Goal: Task Accomplishment & Management: Manage account settings

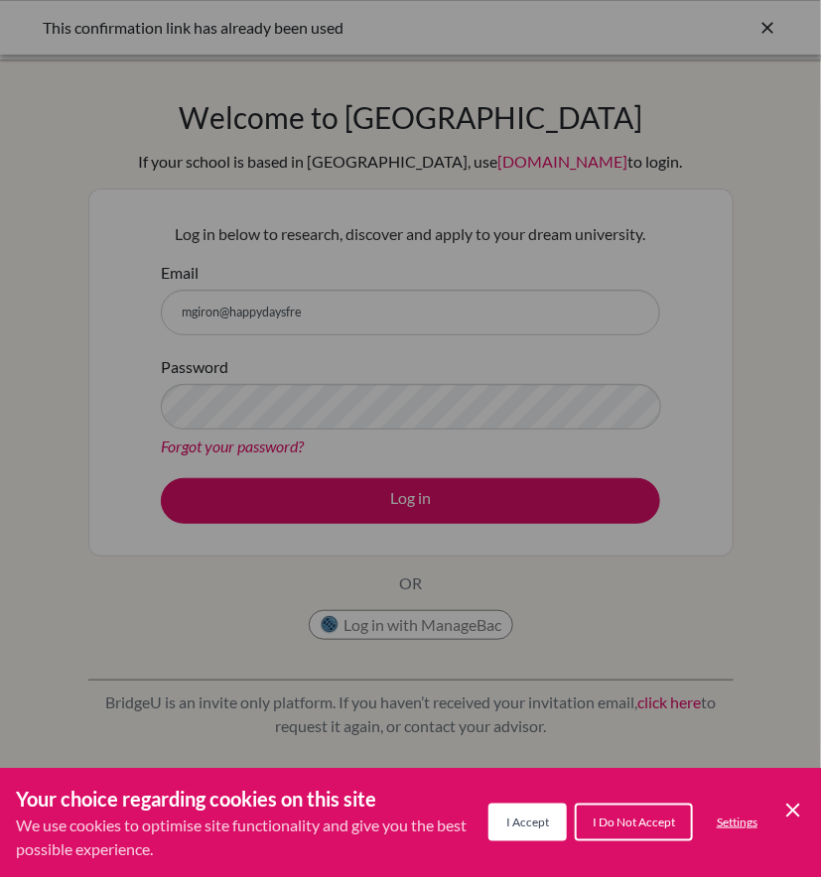
click at [522, 810] on button "I Accept" at bounding box center [527, 823] width 78 height 38
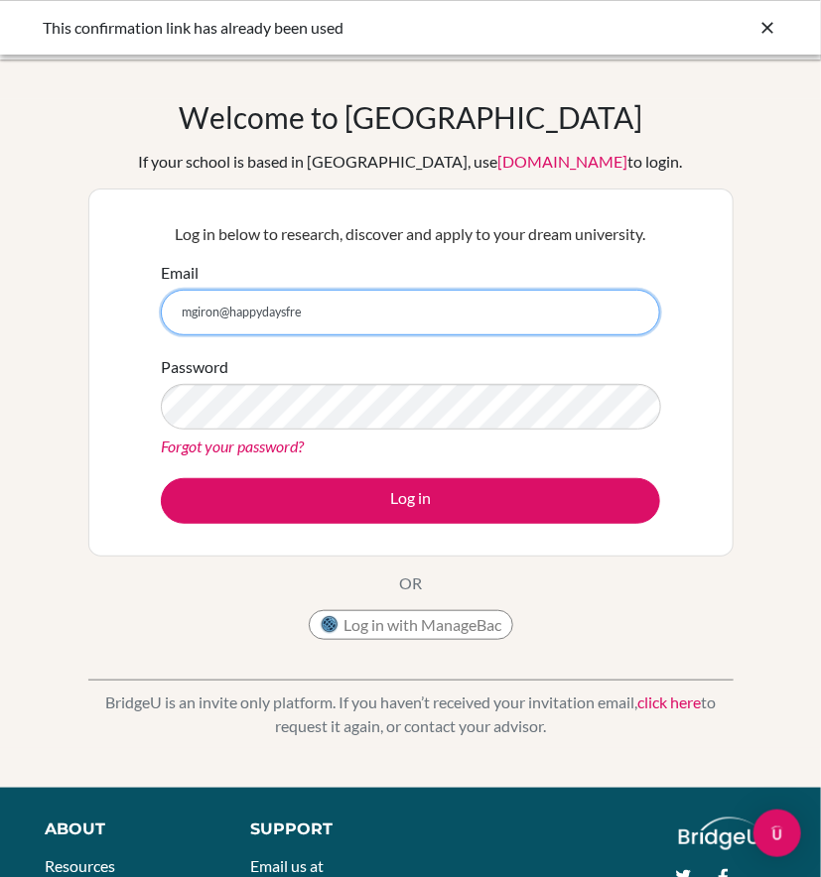
click at [405, 312] on input "mgiron@happydaysfre" at bounding box center [410, 313] width 499 height 46
type input "mgiron@happydaysfreedom.com"
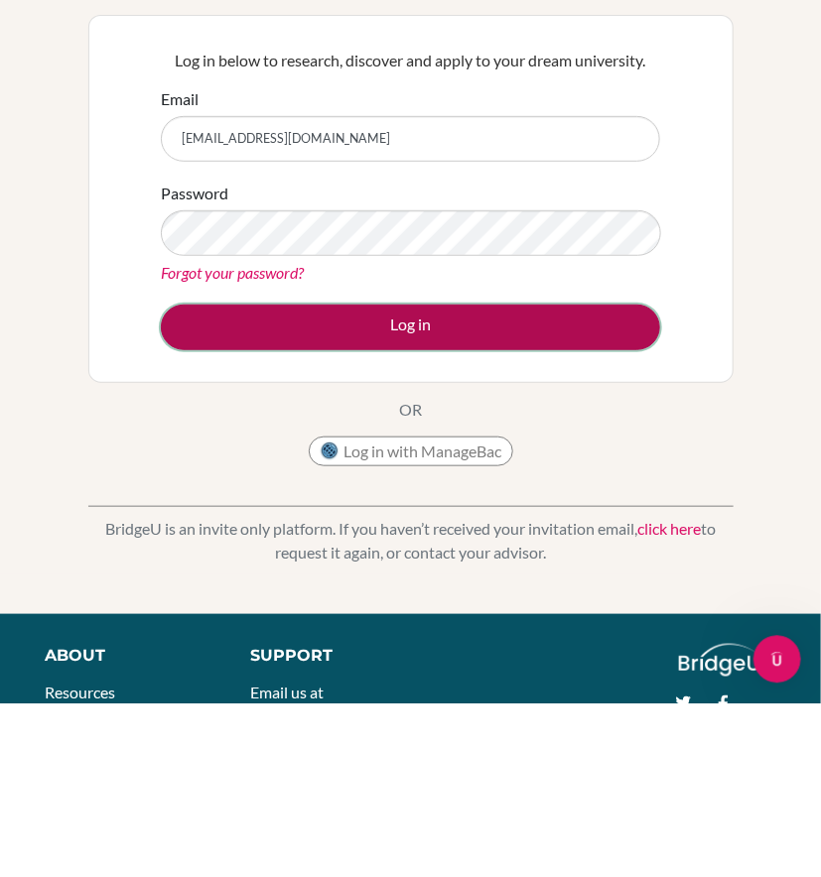
click at [486, 515] on button "Log in" at bounding box center [410, 501] width 499 height 46
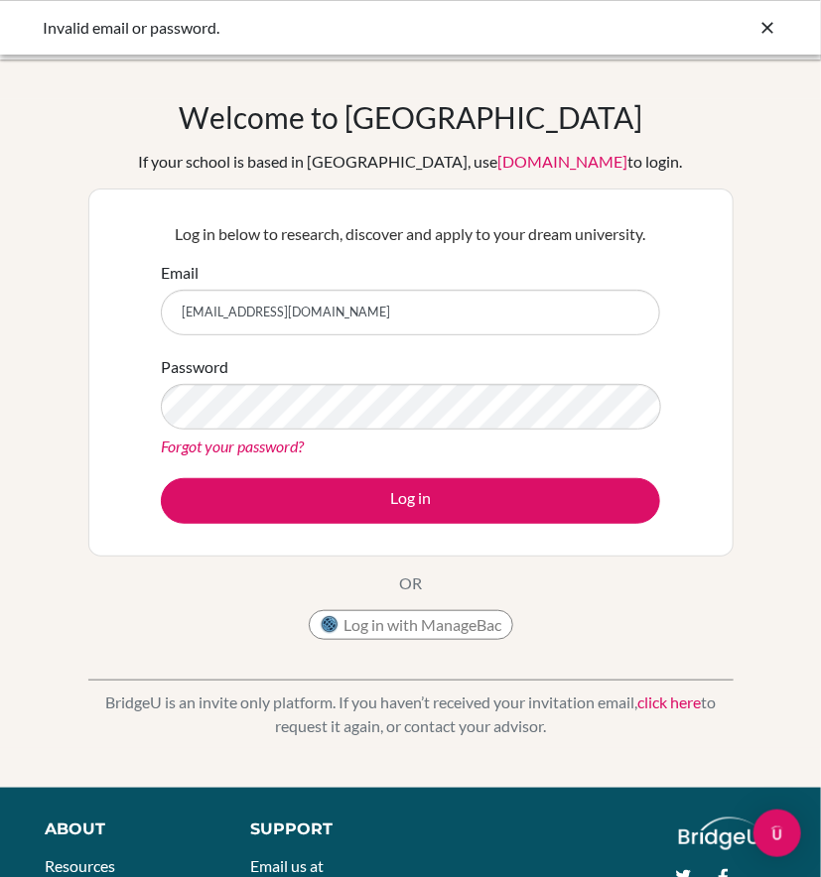
click at [275, 445] on link "Forgot your password?" at bounding box center [232, 446] width 143 height 19
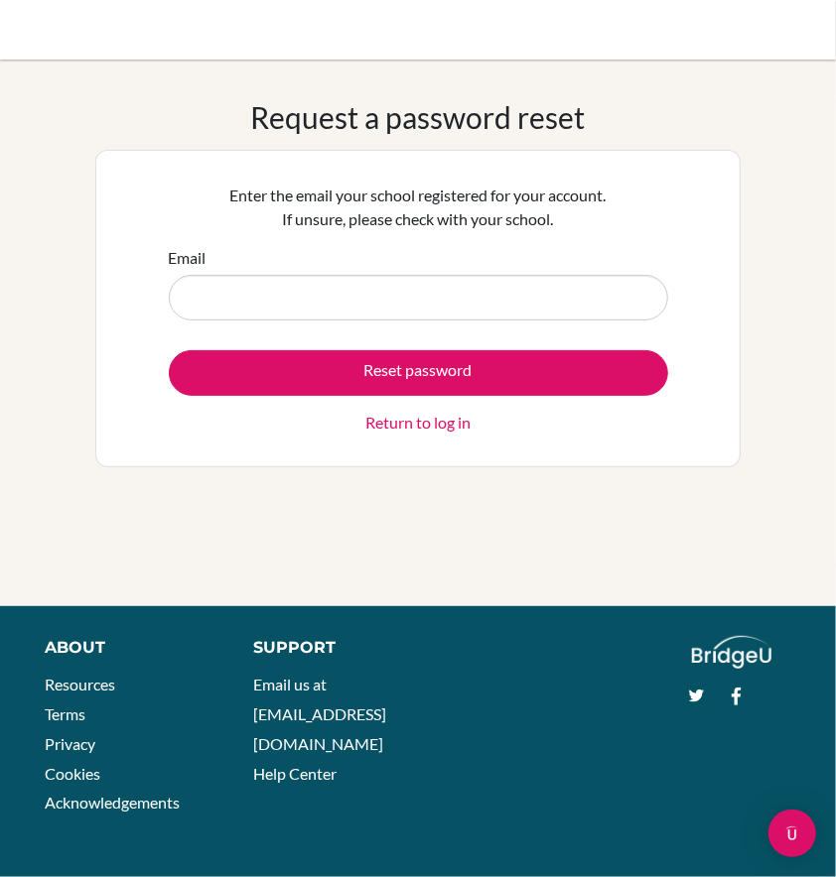
click at [498, 294] on input "Email" at bounding box center [418, 298] width 499 height 46
type input "mgiron@happydaysfreedom.com"
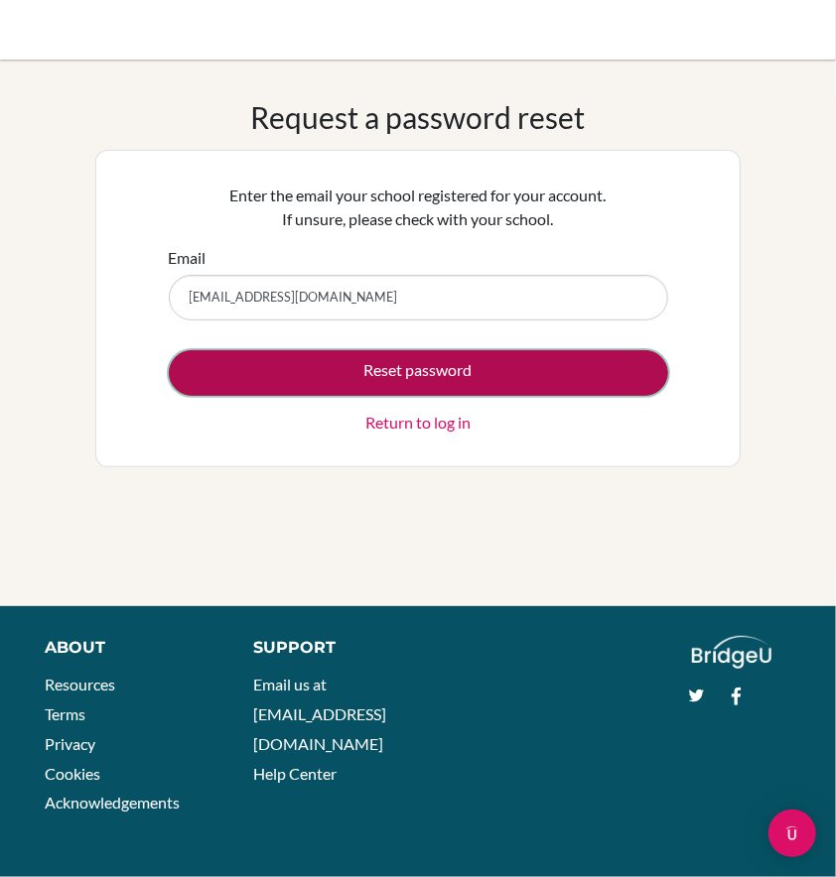
click at [504, 375] on button "Reset password" at bounding box center [418, 373] width 499 height 46
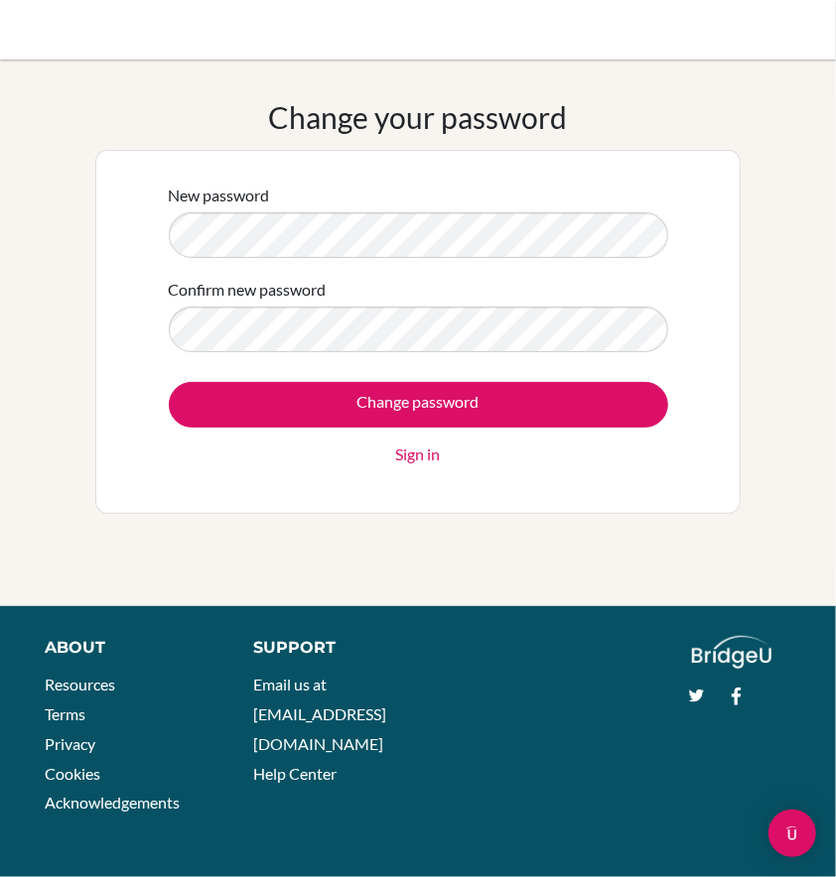
click at [461, 199] on div "New password" at bounding box center [418, 221] width 499 height 74
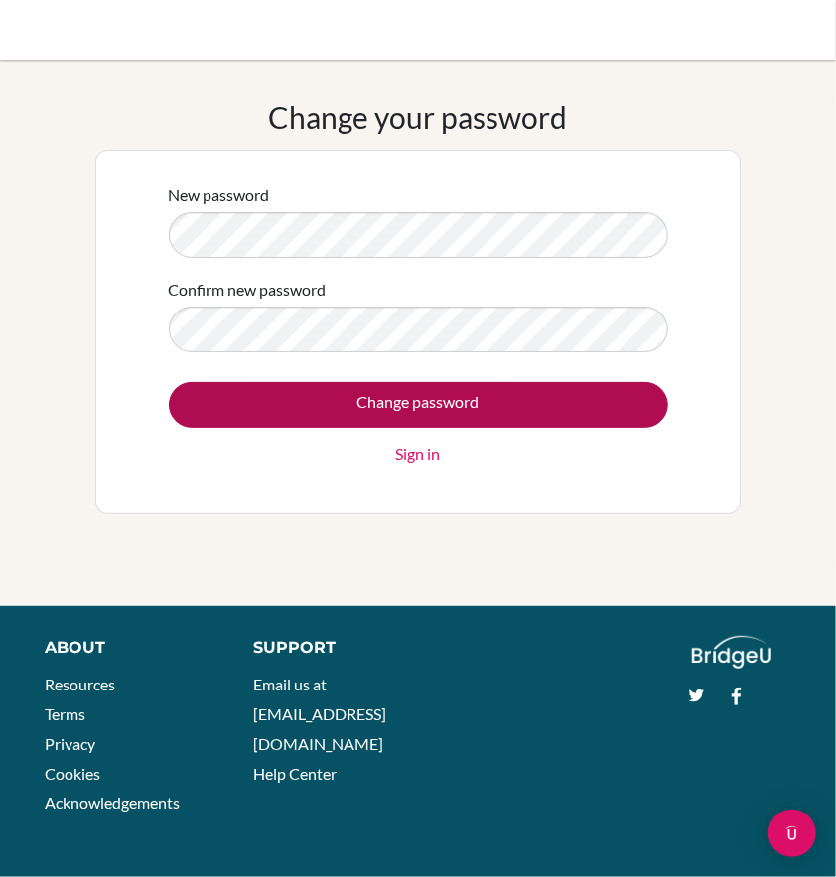
click at [465, 409] on input "Change password" at bounding box center [418, 405] width 499 height 46
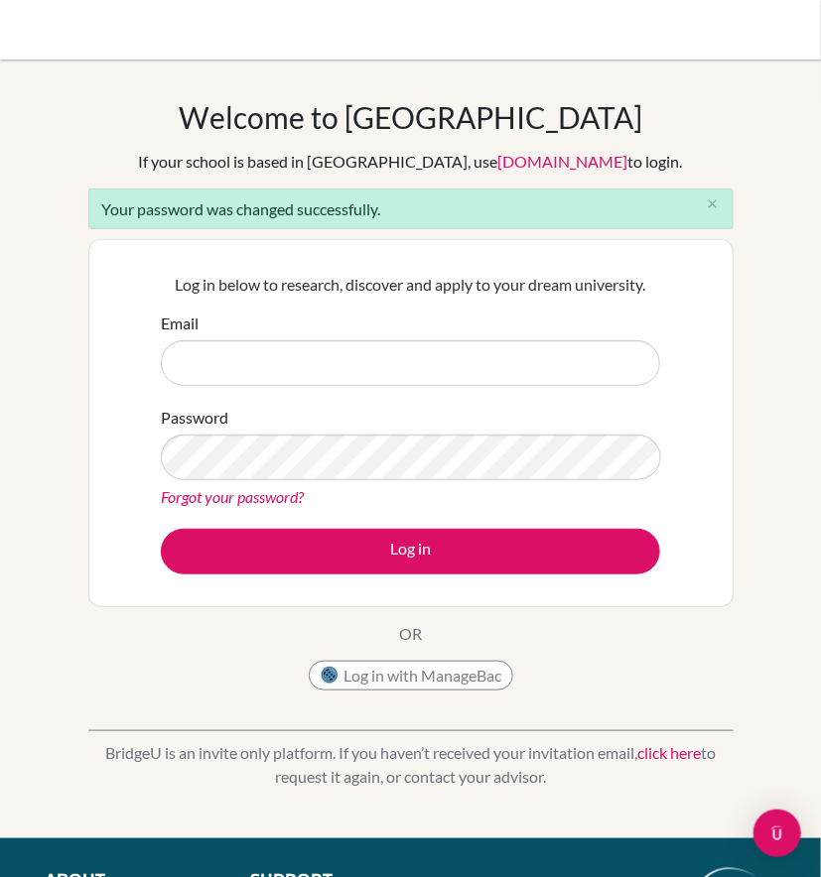
click at [416, 365] on input "Email" at bounding box center [410, 363] width 499 height 46
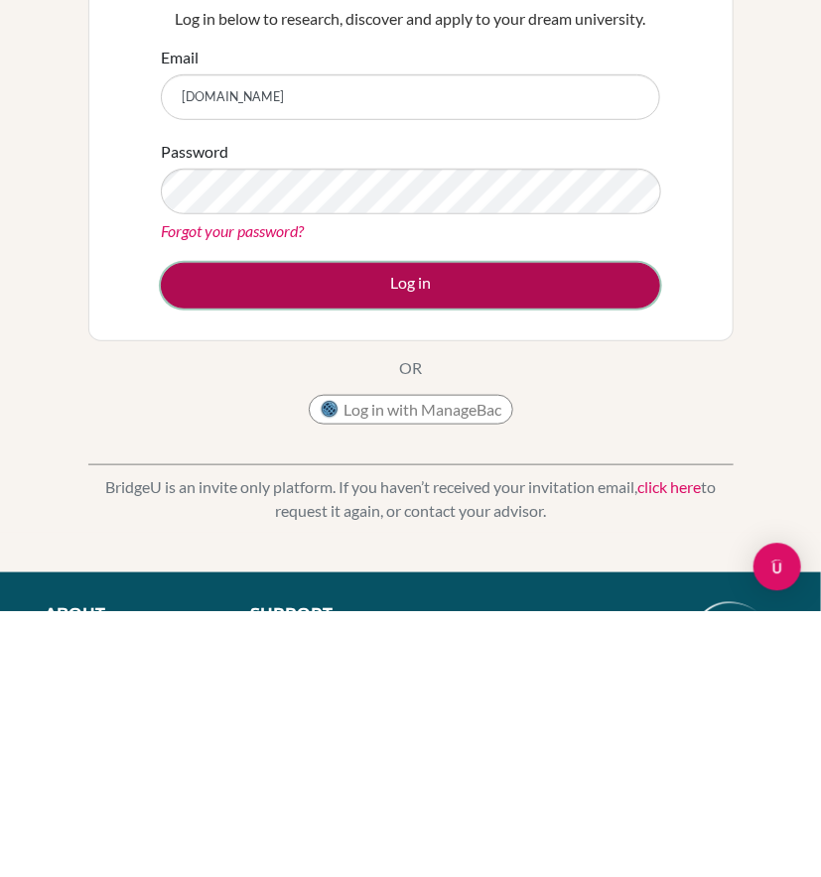
click at [447, 546] on button "Log in" at bounding box center [410, 552] width 499 height 46
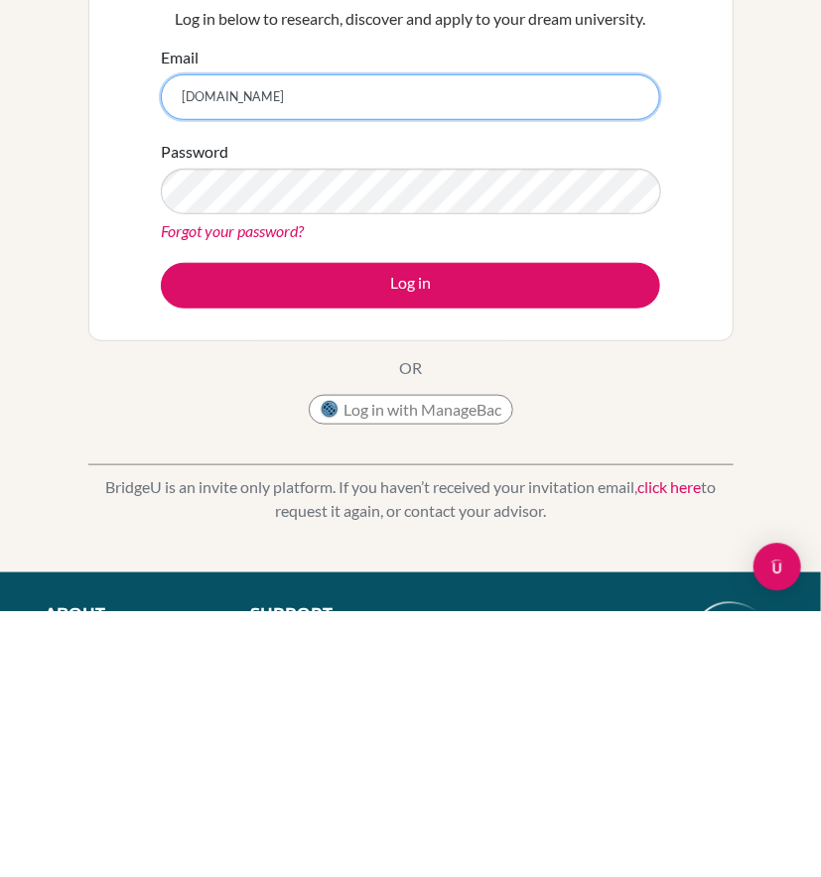
click at [187, 357] on input "[DOMAIN_NAME]" at bounding box center [410, 363] width 499 height 46
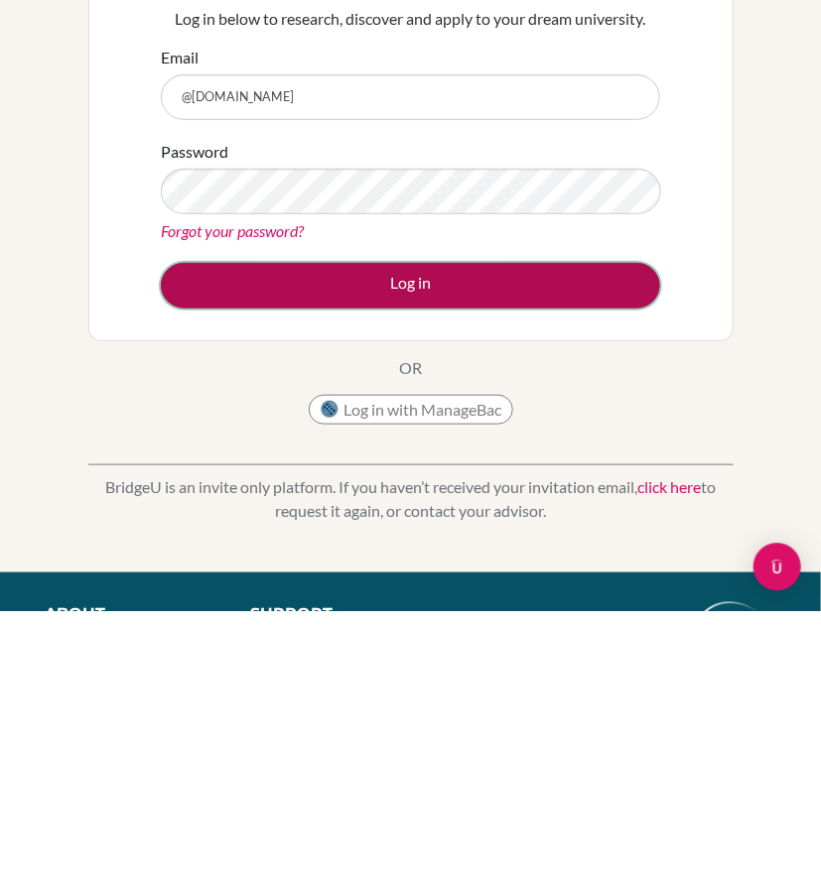
click at [423, 553] on button "Log in" at bounding box center [410, 552] width 499 height 46
click at [452, 552] on button "Log in" at bounding box center [410, 552] width 499 height 46
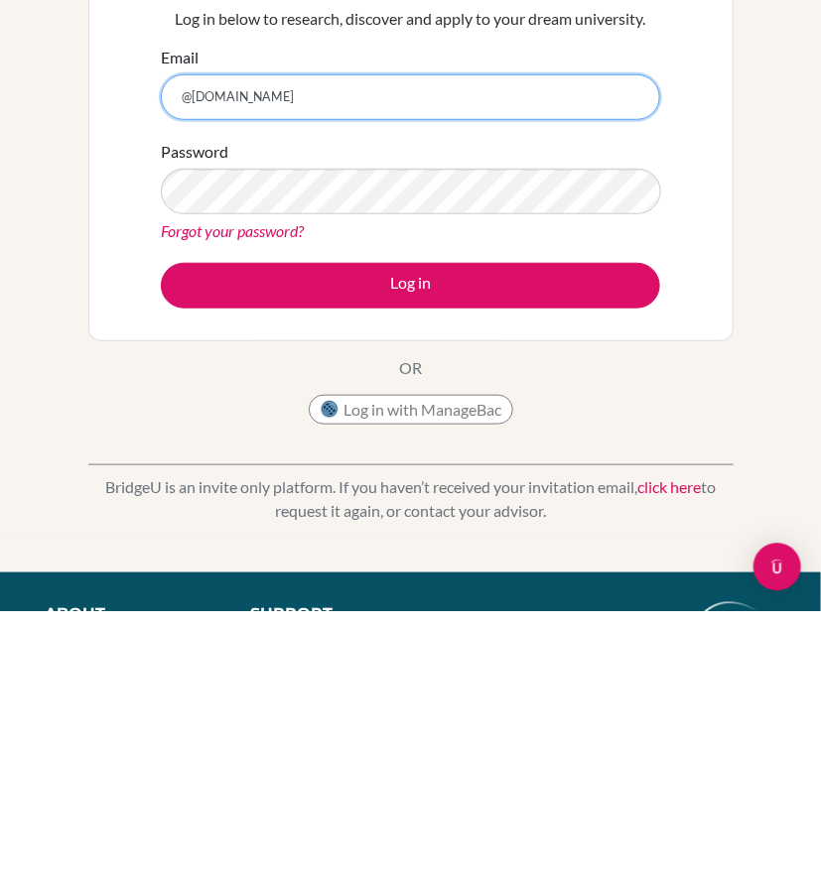
click at [252, 353] on input "@[DOMAIN_NAME]" at bounding box center [410, 363] width 499 height 46
click at [191, 357] on input "@[DOMAIN_NAME]" at bounding box center [410, 363] width 499 height 46
click at [275, 364] on input "@[DOMAIN_NAME]" at bounding box center [410, 363] width 499 height 46
click at [220, 366] on input "@[DOMAIN_NAME]" at bounding box center [410, 363] width 499 height 46
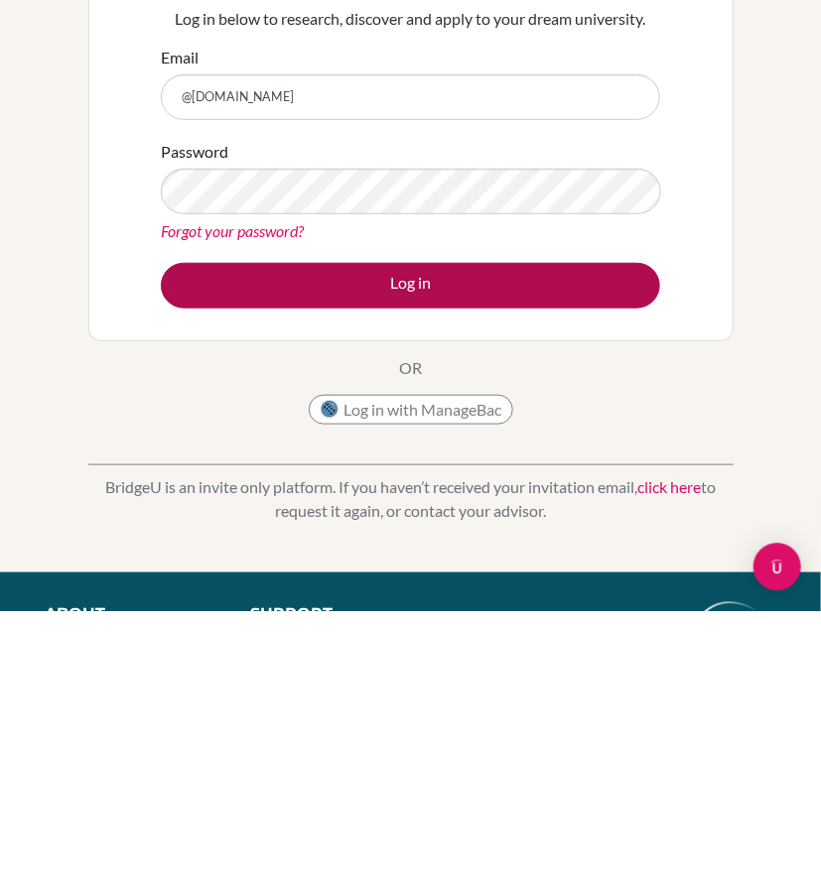
click at [232, 540] on button "Log in" at bounding box center [410, 552] width 499 height 46
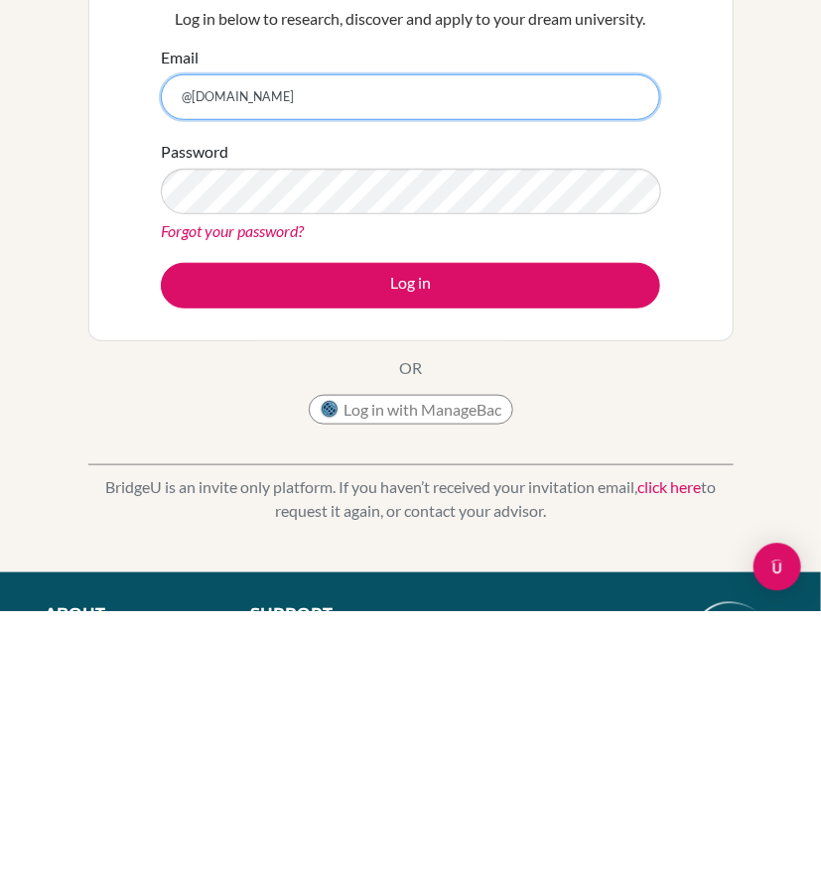
click at [292, 354] on input "@[DOMAIN_NAME]" at bounding box center [410, 363] width 499 height 46
click at [189, 354] on input "@[DOMAIN_NAME]" at bounding box center [410, 363] width 499 height 46
click at [320, 363] on input "[DOMAIN_NAME]" at bounding box center [410, 363] width 499 height 46
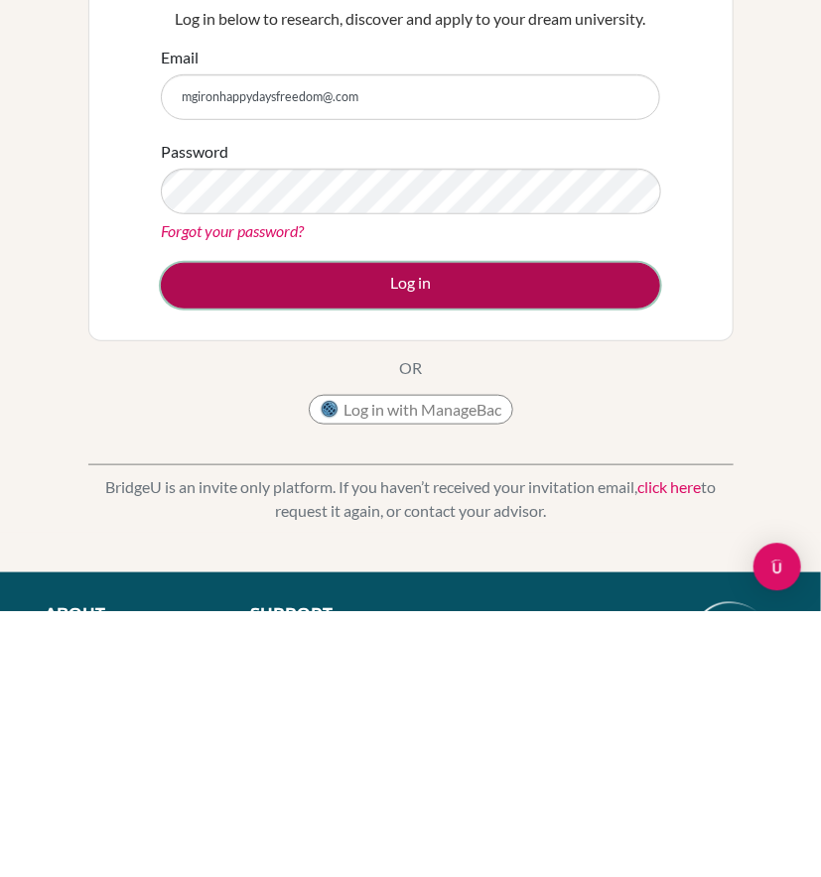
click at [244, 547] on button "Log in" at bounding box center [410, 552] width 499 height 46
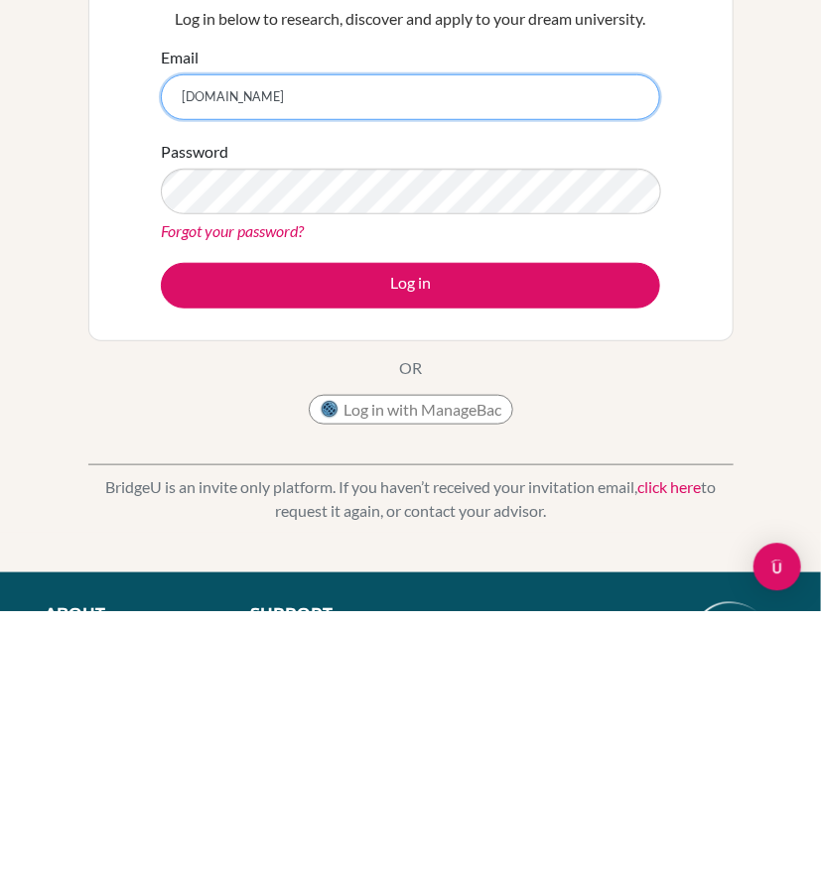
click at [381, 362] on input "[DOMAIN_NAME]" at bounding box center [410, 363] width 499 height 46
click at [246, 353] on input "[DOMAIN_NAME]" at bounding box center [410, 363] width 499 height 46
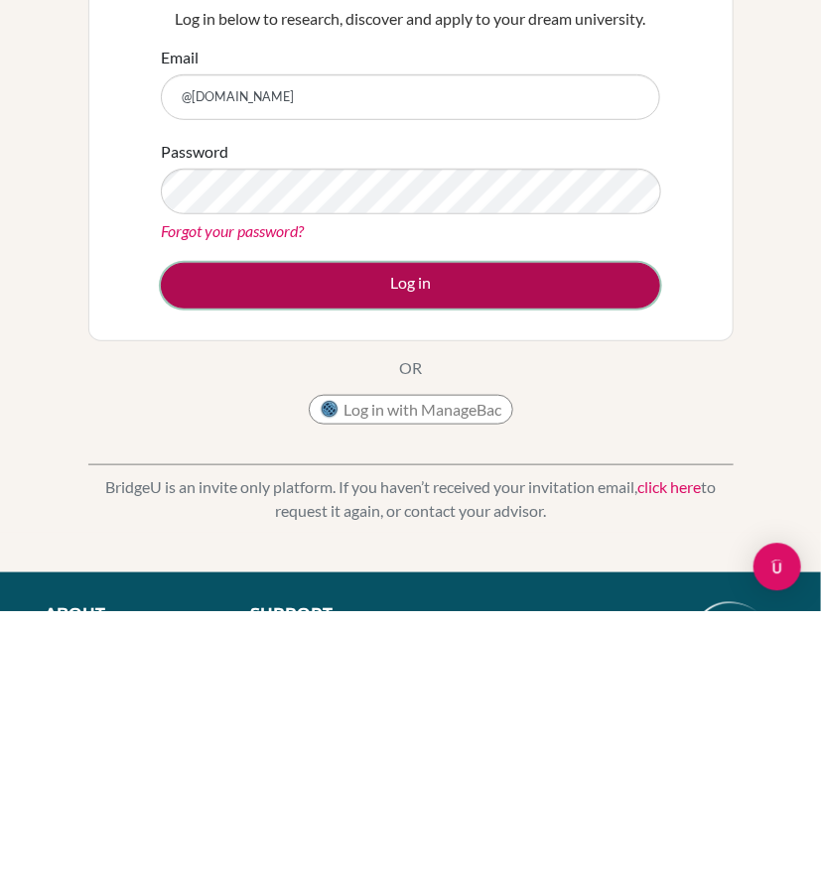
click at [487, 540] on button "Log in" at bounding box center [410, 552] width 499 height 46
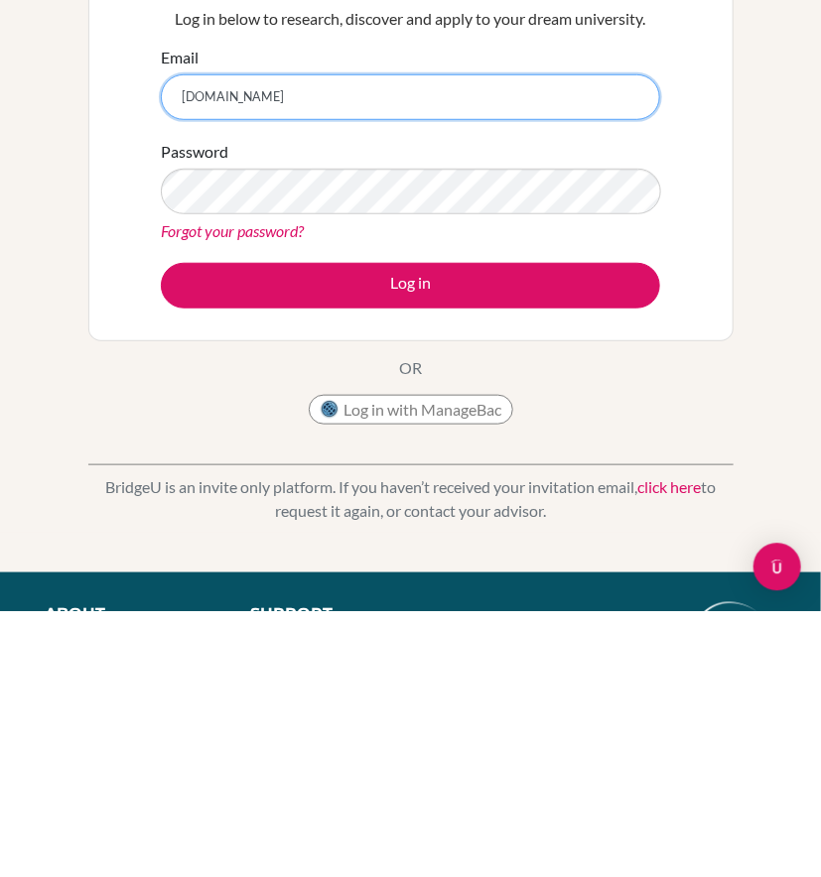
click at [382, 362] on input "[DOMAIN_NAME]" at bounding box center [410, 363] width 499 height 46
click at [185, 359] on input "[DOMAIN_NAME]" at bounding box center [410, 363] width 499 height 46
click at [216, 361] on input "[DOMAIN_NAME]" at bounding box center [410, 363] width 499 height 46
click at [471, 363] on input "[EMAIL_ADDRESS][DOMAIN_NAME]" at bounding box center [410, 363] width 499 height 46
click at [256, 383] on input "[EMAIL_ADDRESS][DOMAIN_NAME]" at bounding box center [410, 363] width 499 height 46
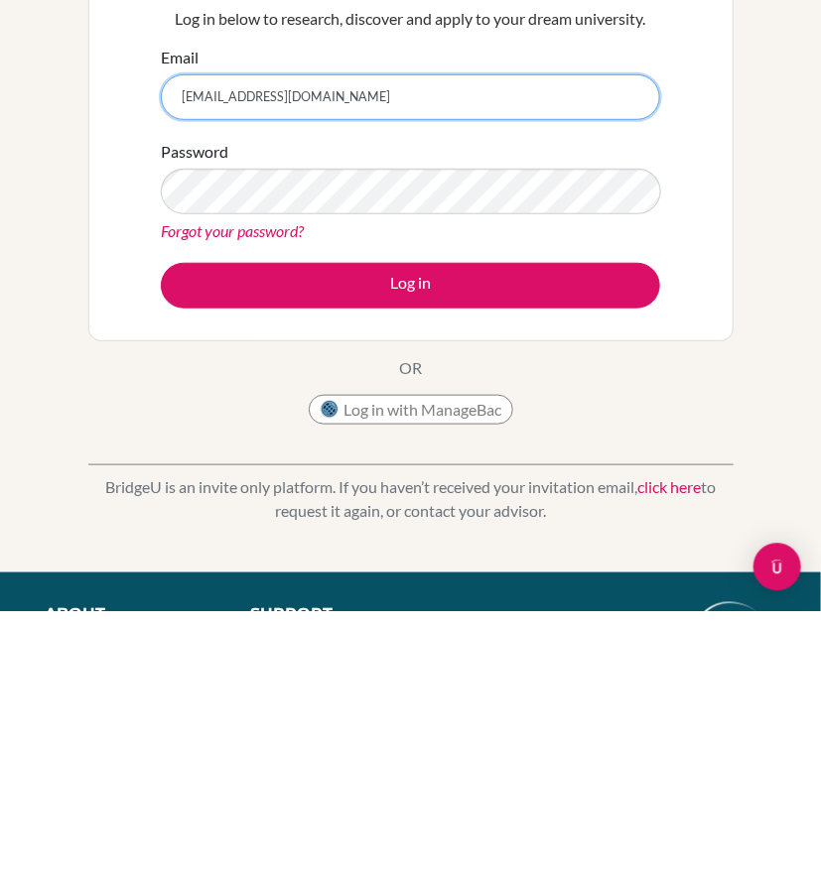
click at [465, 366] on input "[EMAIL_ADDRESS][DOMAIN_NAME]" at bounding box center [410, 363] width 499 height 46
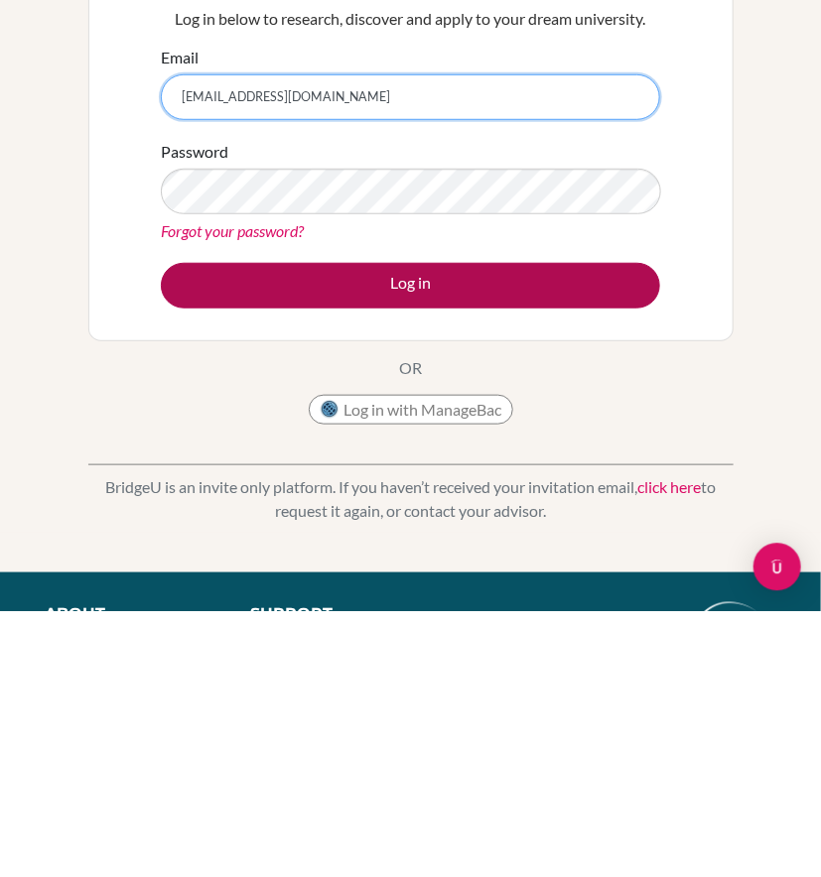
type input "[EMAIL_ADDRESS][DOMAIN_NAME]"
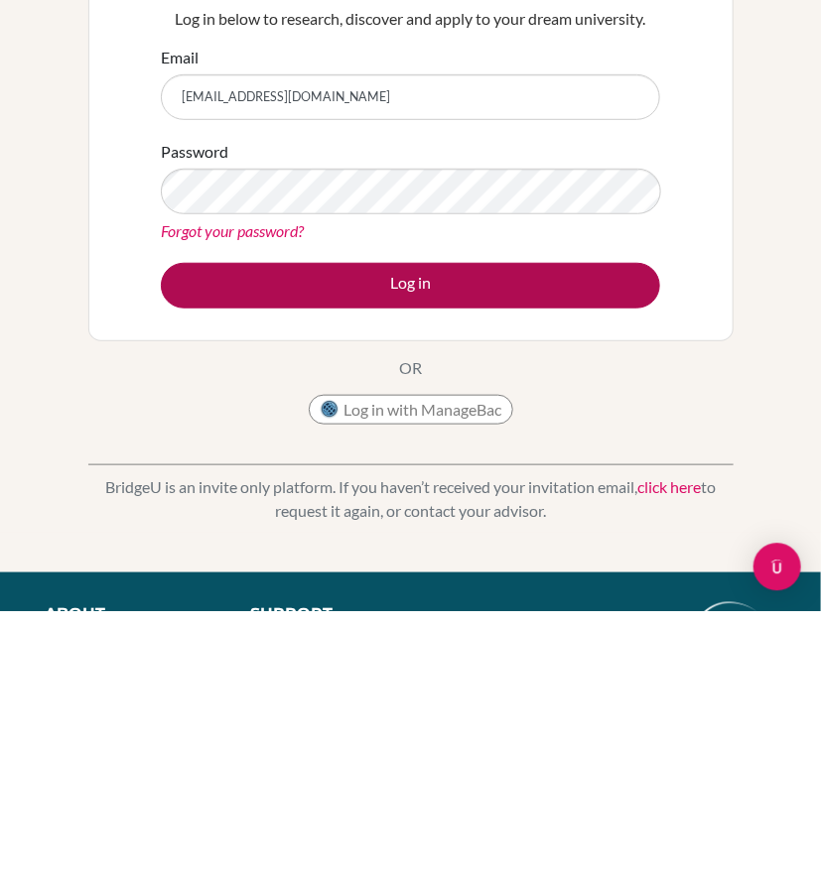
click at [377, 554] on button "Log in" at bounding box center [410, 552] width 499 height 46
